Goal: Find specific page/section: Find specific page/section

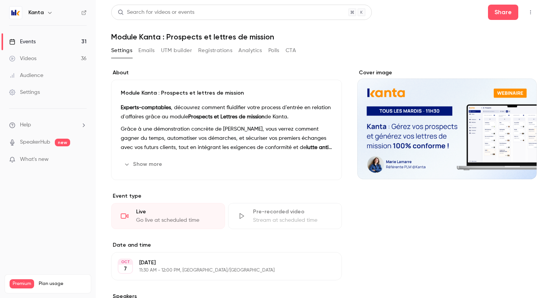
click at [205, 51] on button "Registrations" at bounding box center [215, 50] width 34 height 12
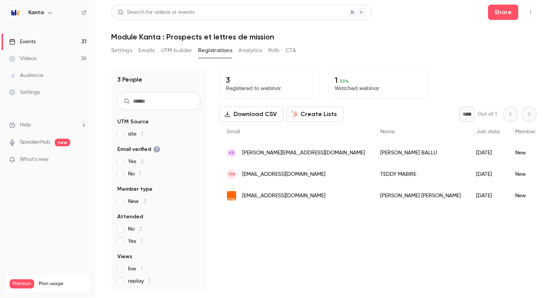
click at [310, 258] on div "3 Registered to webinar 1 33 % Watched webinar Download CSV Create Lists * Out …" at bounding box center [377, 179] width 317 height 221
drag, startPoint x: 293, startPoint y: 176, endPoint x: 243, endPoint y: 175, distance: 49.8
click at [243, 175] on div "TM [EMAIL_ADDRESS][DOMAIN_NAME]" at bounding box center [295, 174] width 153 height 21
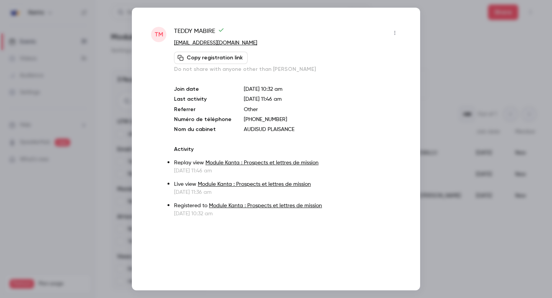
copy span "[EMAIL_ADDRESS][DOMAIN_NAME]"
drag, startPoint x: 224, startPoint y: 43, endPoint x: 173, endPoint y: 44, distance: 50.6
click at [173, 44] on div "TM [PERSON_NAME] [EMAIL_ADDRESS][DOMAIN_NAME] Copy registration link Do not sha…" at bounding box center [276, 122] width 250 height 191
copy link "[EMAIL_ADDRESS][DOMAIN_NAME]"
click at [477, 53] on div at bounding box center [276, 149] width 552 height 298
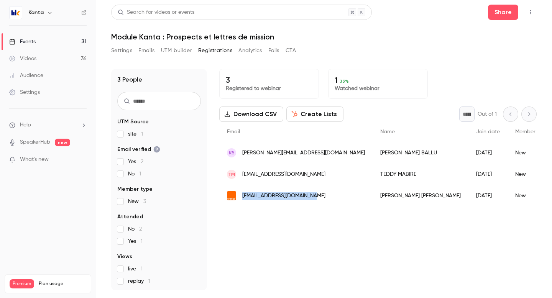
drag, startPoint x: 313, startPoint y: 196, endPoint x: 243, endPoint y: 197, distance: 70.1
click at [243, 197] on div "[EMAIL_ADDRESS][DOMAIN_NAME]" at bounding box center [295, 195] width 153 height 21
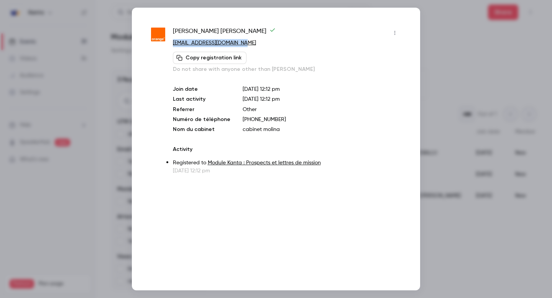
drag, startPoint x: 237, startPoint y: 44, endPoint x: 171, endPoint y: 44, distance: 65.9
click at [171, 44] on div "[PERSON_NAME] [EMAIL_ADDRESS][DOMAIN_NAME] Copy registration link Do not share …" at bounding box center [276, 101] width 250 height 148
copy link "[EMAIL_ADDRESS][DOMAIN_NAME]"
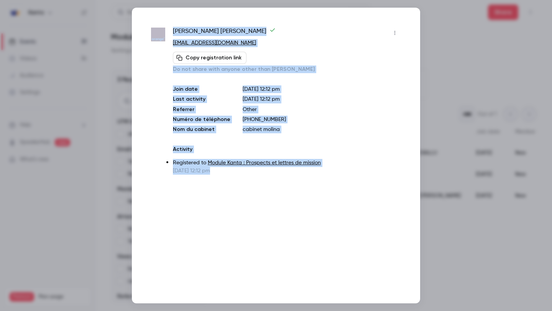
click at [420, 234] on div "[PERSON_NAME] [EMAIL_ADDRESS][DOMAIN_NAME] Copy registration link Do not share …" at bounding box center [276, 155] width 552 height 311
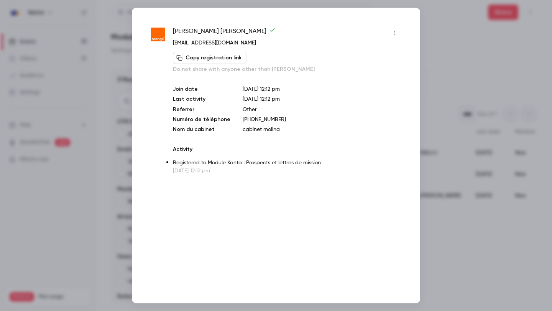
click at [444, 237] on div at bounding box center [276, 155] width 552 height 311
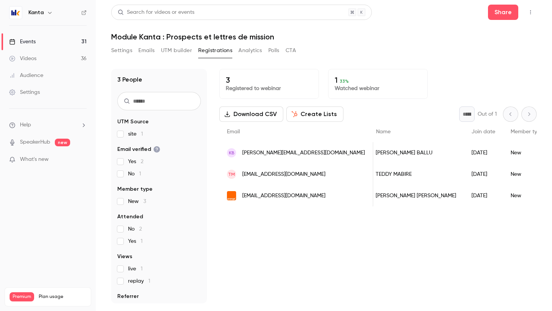
scroll to position [0, 7]
click at [36, 42] on link "Events 31" at bounding box center [48, 41] width 96 height 17
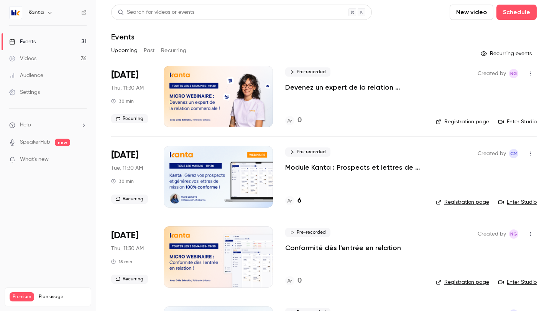
click at [149, 52] on button "Past" at bounding box center [149, 50] width 11 height 12
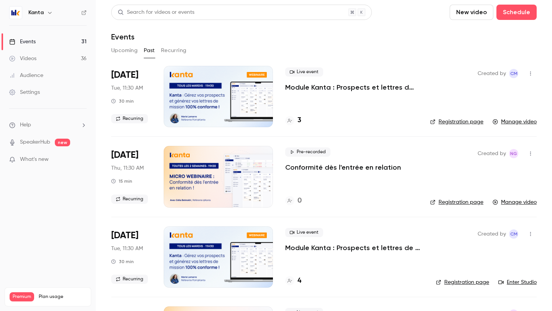
click at [208, 95] on div at bounding box center [218, 96] width 109 height 61
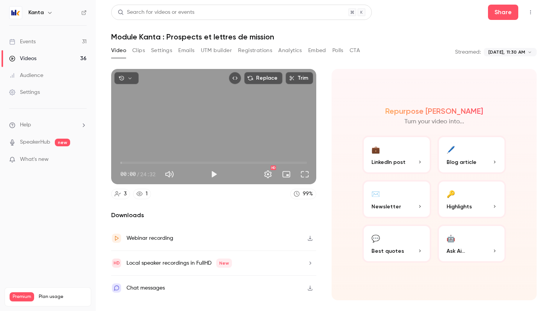
click at [255, 50] on button "Registrations" at bounding box center [255, 50] width 34 height 12
